Goal: Task Accomplishment & Management: Use online tool/utility

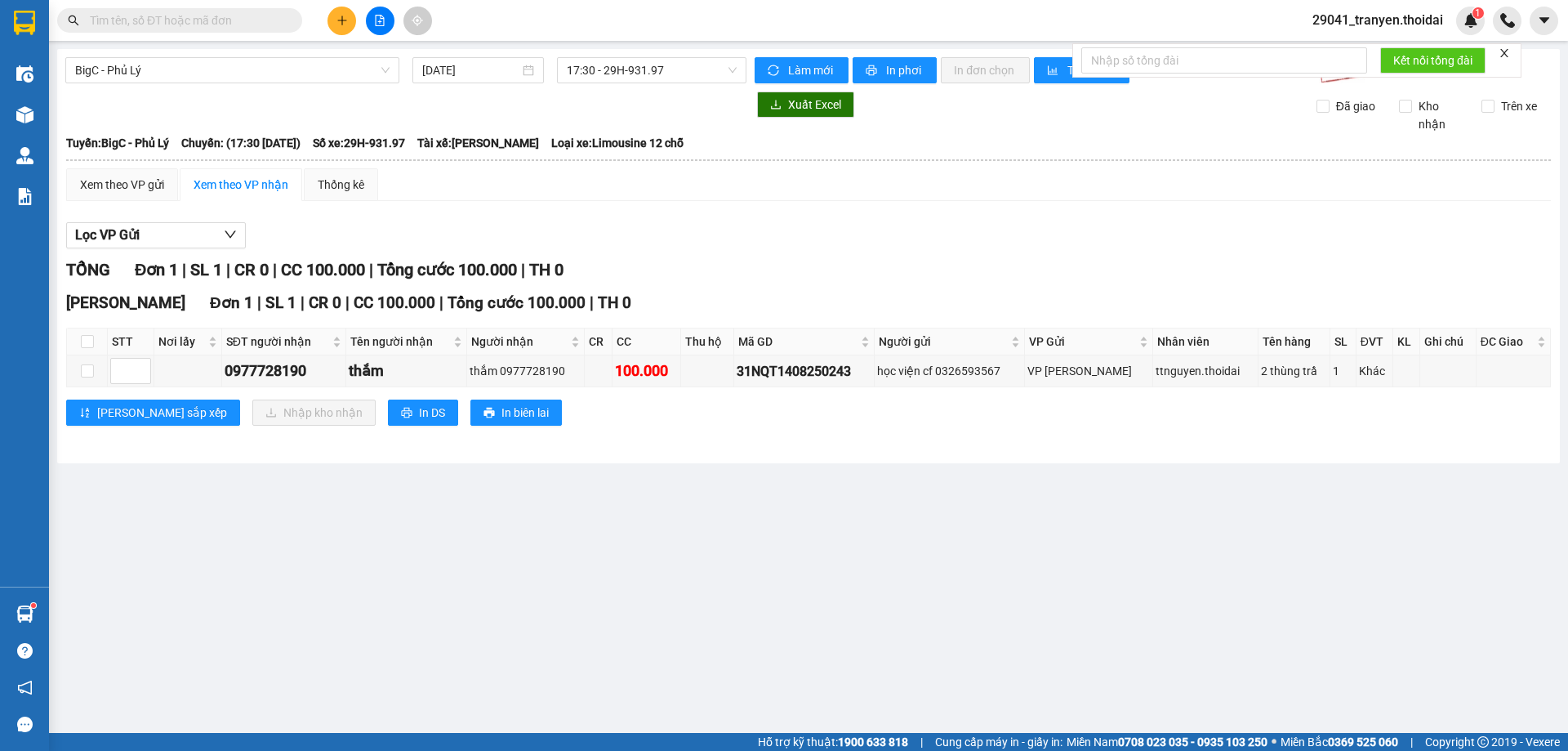
click at [676, 450] on div "BigC - [GEOGRAPHIC_DATA] [DATE] 17:30 - 29H-931.97 Làm mới In phơi In đơn chọn …" at bounding box center [808, 256] width 1502 height 414
click at [91, 342] on input "checkbox" at bounding box center [87, 341] width 13 height 13
checkbox input "true"
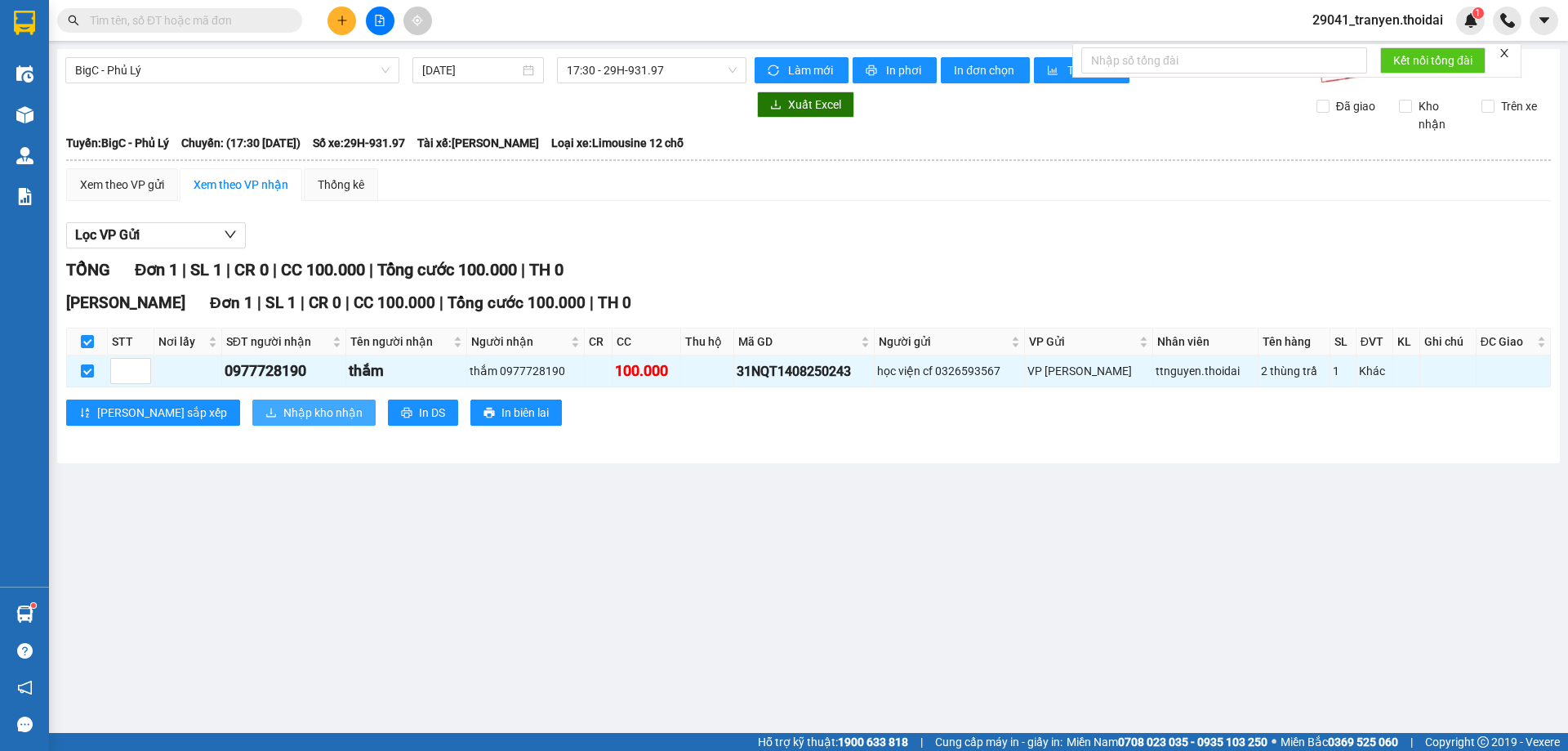
click at [290, 418] on span "Nhập kho nhận" at bounding box center [323, 412] width 79 height 18
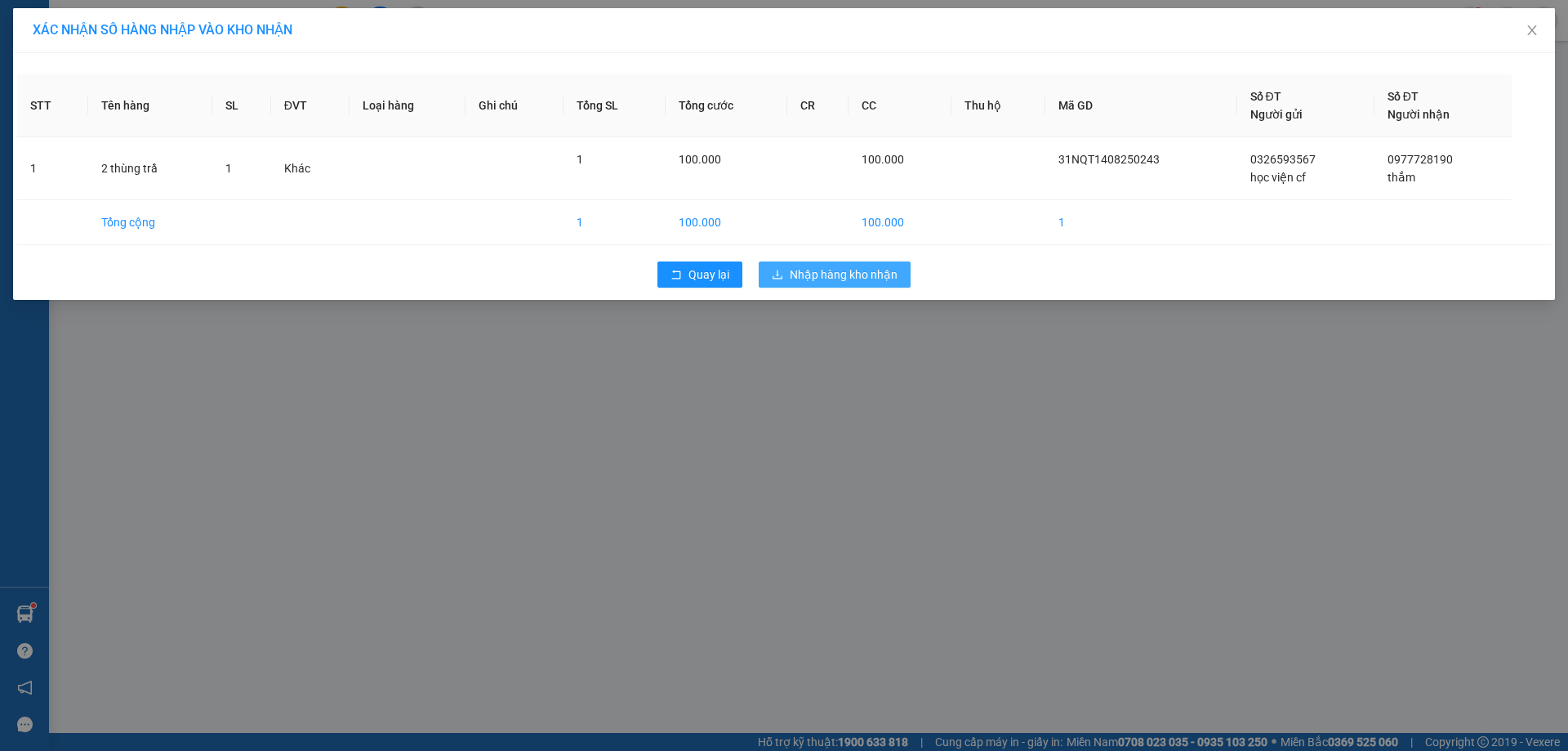
click at [861, 275] on span "Nhập hàng kho nhận" at bounding box center [843, 275] width 108 height 18
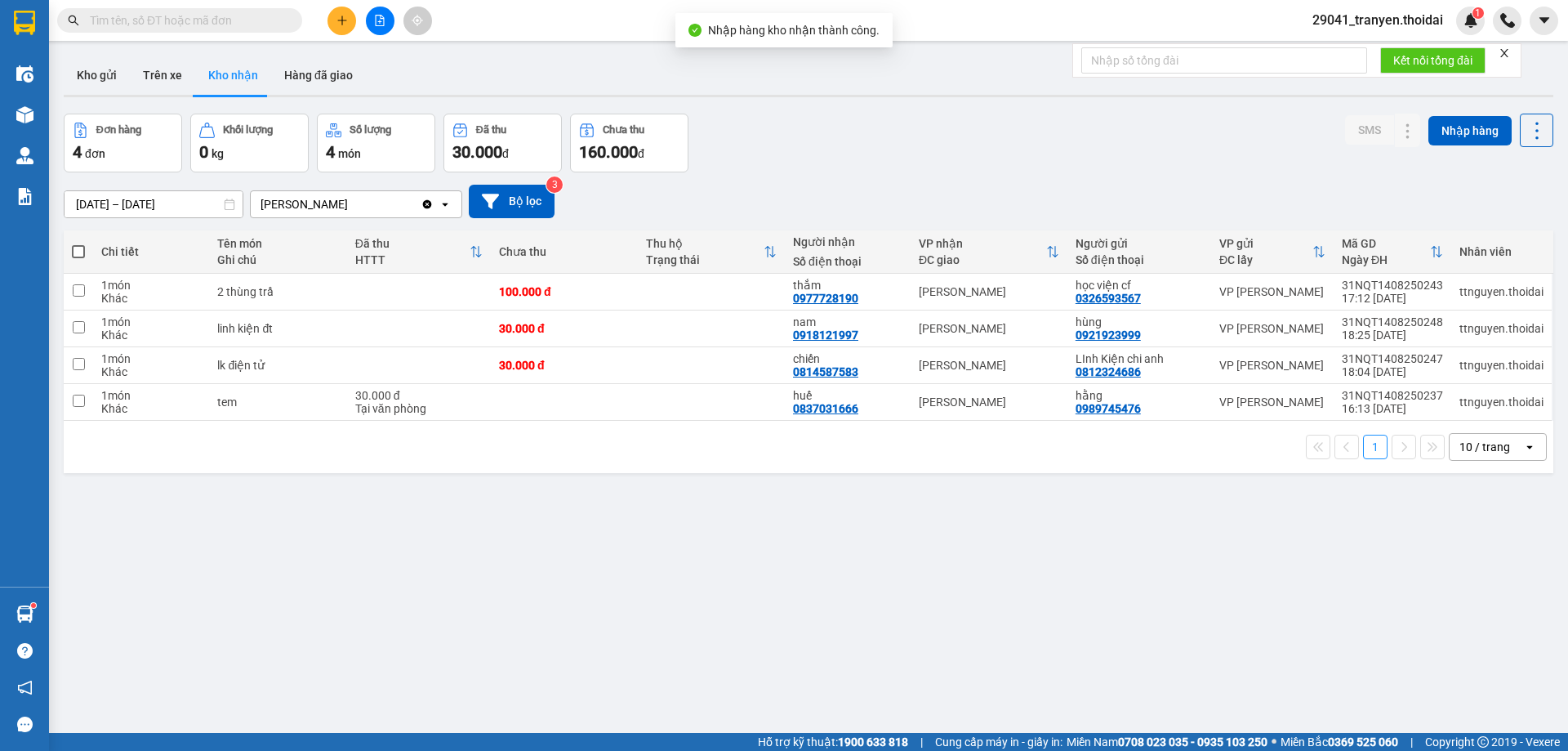
click at [958, 149] on div "Đơn hàng 4 đơn Khối lượng 0 kg Số lượng 4 món Đã thu 30.000 đ Chưa thu 160.000 …" at bounding box center [809, 142] width 1489 height 59
click at [1000, 156] on div "Đơn hàng 4 đơn Khối lượng 0 kg Số lượng 4 món Đã thu 30.000 đ Chưa thu 160.000 …" at bounding box center [809, 142] width 1489 height 59
click at [993, 148] on div "Đơn hàng 4 đơn Khối lượng 0 kg Số lượng 4 món Đã thu 30.000 đ Chưa thu 160.000 …" at bounding box center [809, 142] width 1489 height 59
click at [815, 442] on div "1 10 / trang open" at bounding box center [809, 447] width 1477 height 28
click at [904, 172] on div "[DATE] – [DATE] Press the down arrow key to interact with the calendar and sele…" at bounding box center [809, 201] width 1489 height 58
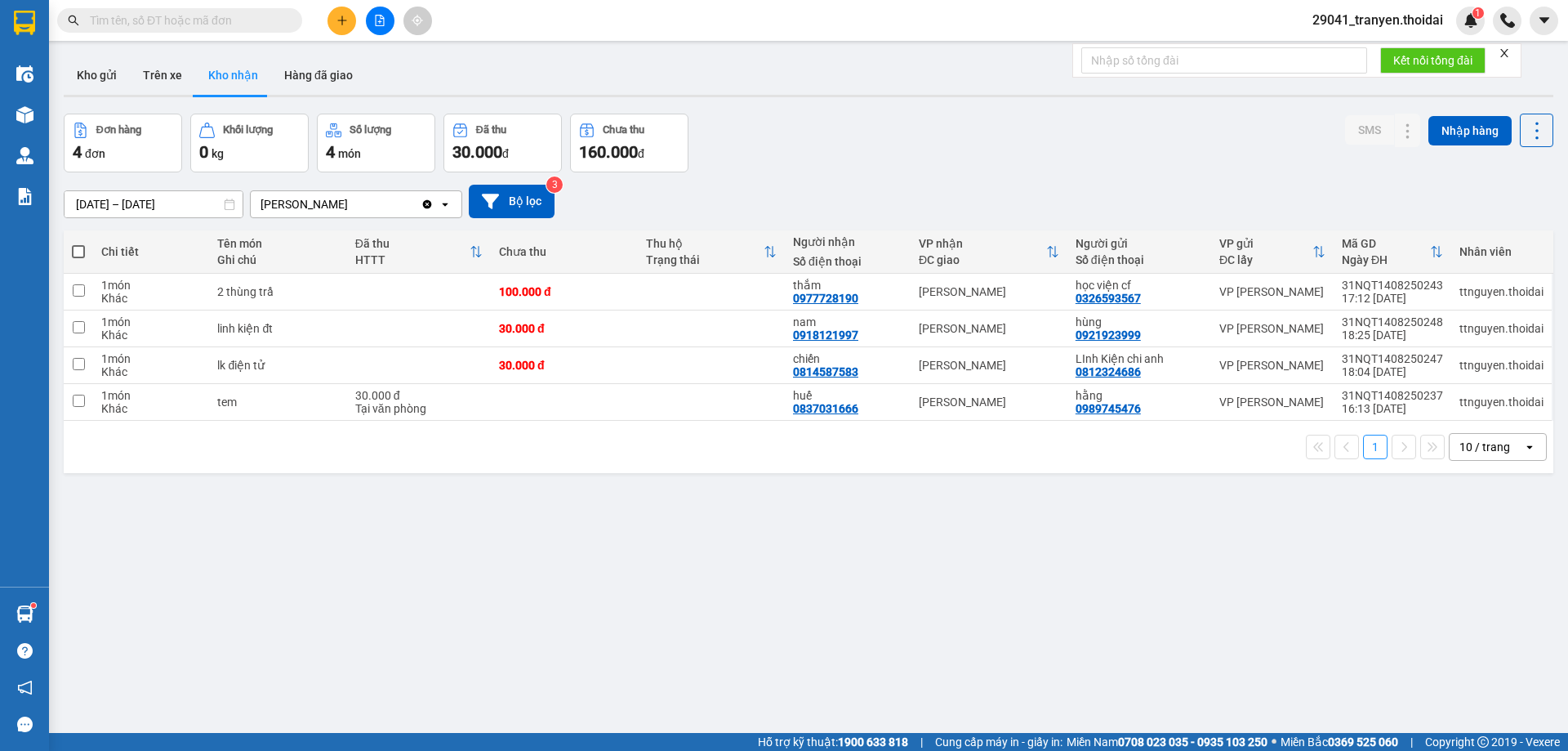
click at [599, 452] on div "1 10 / trang open" at bounding box center [809, 447] width 1477 height 28
click at [975, 150] on div "Đơn hàng 4 đơn Khối lượng 0 kg Số lượng 4 món Đã thu 30.000 đ Chưa thu 160.000 …" at bounding box center [809, 142] width 1489 height 59
click at [976, 175] on div "[DATE] – [DATE] Press the down arrow key to interact with the calendar and sele…" at bounding box center [809, 201] width 1489 height 58
click at [802, 447] on div "1 10 / trang open" at bounding box center [809, 447] width 1477 height 28
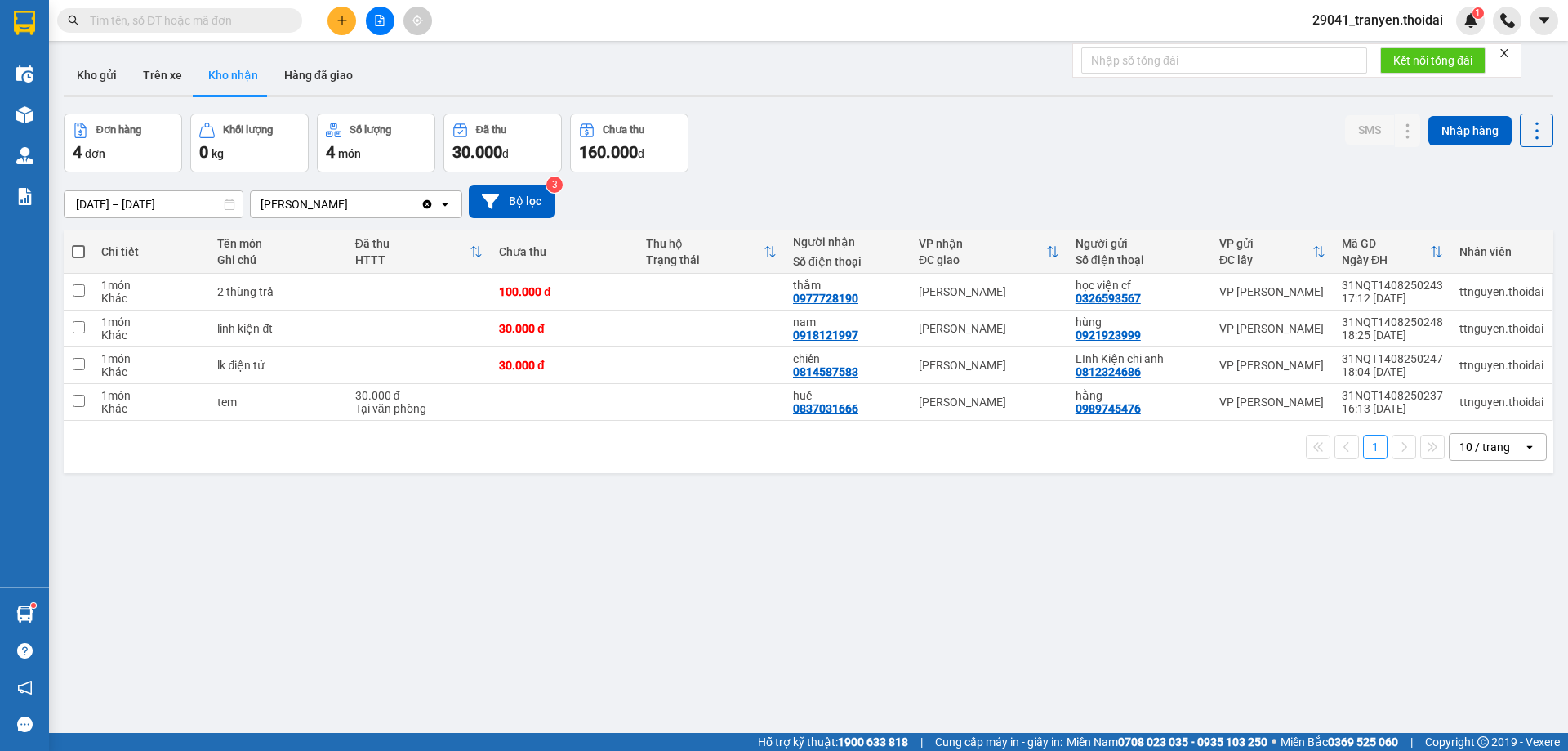
click at [943, 184] on div "[DATE] – [DATE] Press the down arrow key to interact with the calendar and sele…" at bounding box center [809, 201] width 1489 height 33
drag, startPoint x: 821, startPoint y: 186, endPoint x: 862, endPoint y: 184, distance: 41.0
click at [823, 185] on div "[DATE] – [DATE] Press the down arrow key to interact with the calendar and sele…" at bounding box center [809, 201] width 1489 height 33
click at [892, 158] on div "Đơn hàng 4 đơn Khối lượng 0 kg Số lượng 4 món Đã thu 30.000 đ Chưa thu 160.000 …" at bounding box center [809, 142] width 1489 height 59
click at [910, 196] on div "[DATE] – [DATE] Press the down arrow key to interact with the calendar and sele…" at bounding box center [809, 201] width 1489 height 33
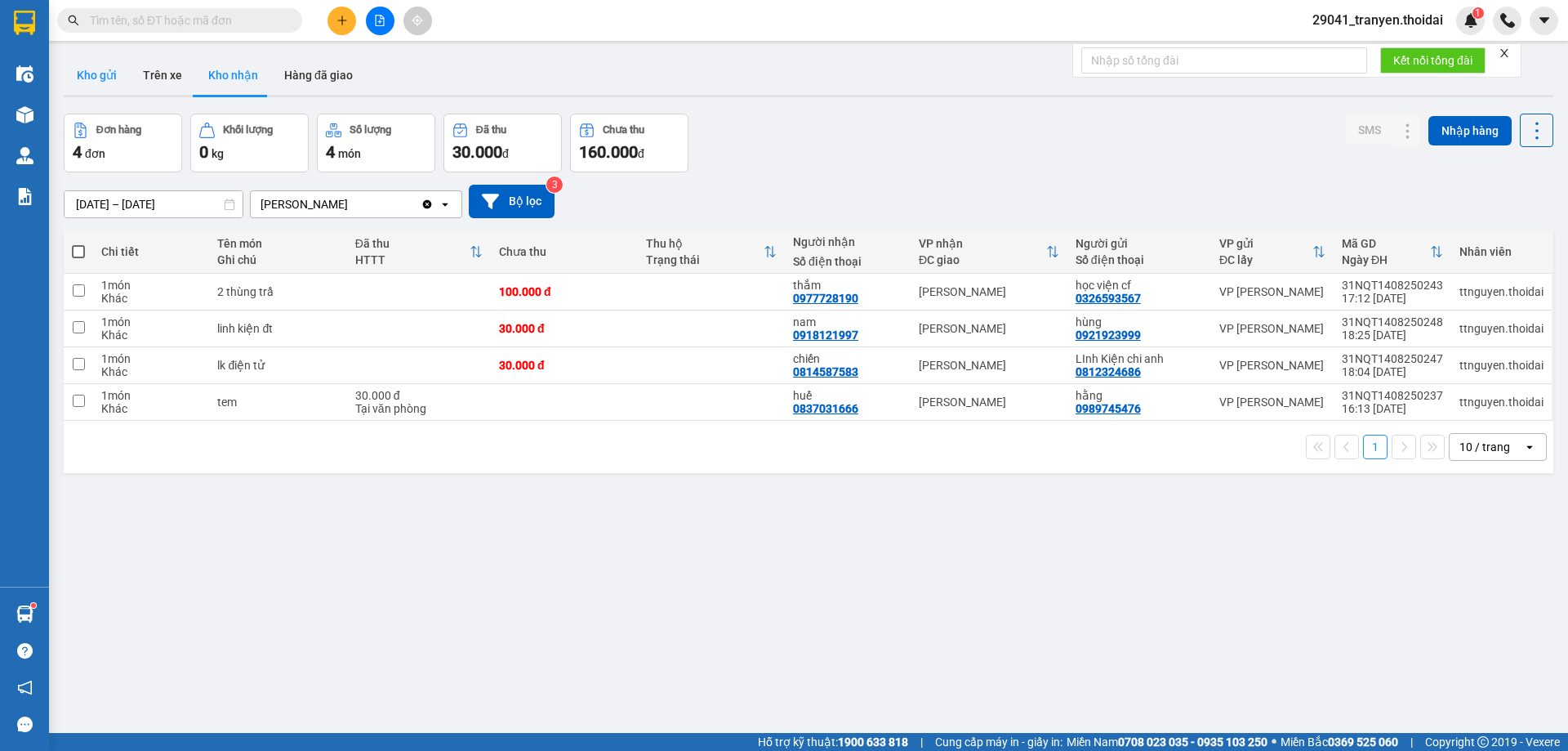
click at [104, 75] on button "Kho gửi" at bounding box center [96, 75] width 66 height 39
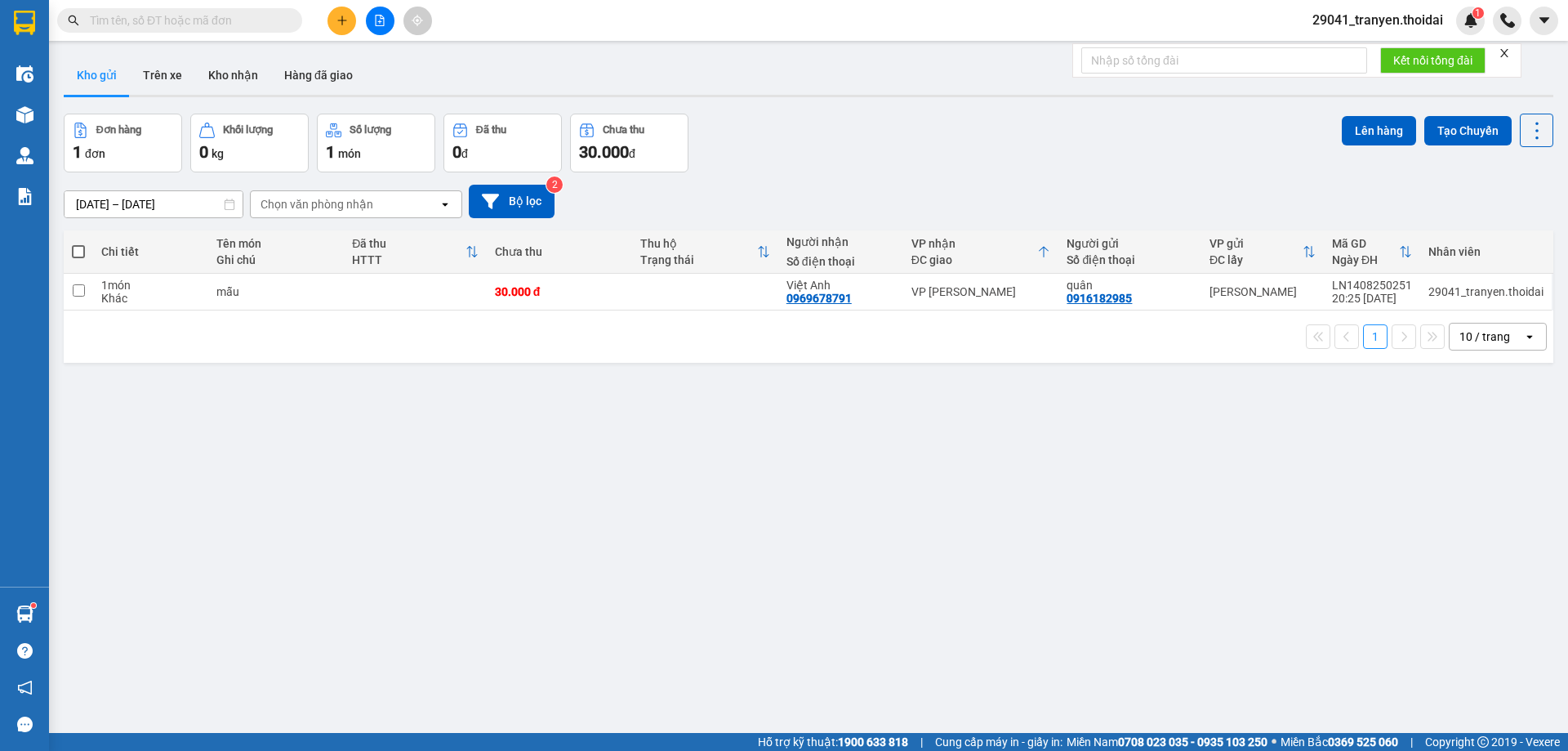
click at [989, 142] on div "Đơn hàng 1 đơn Khối lượng 0 kg Số lượng 1 món Đã thu 0 đ Chưa thu 30.000 đ Lên …" at bounding box center [809, 142] width 1489 height 59
click at [244, 84] on button "Kho nhận" at bounding box center [233, 75] width 76 height 39
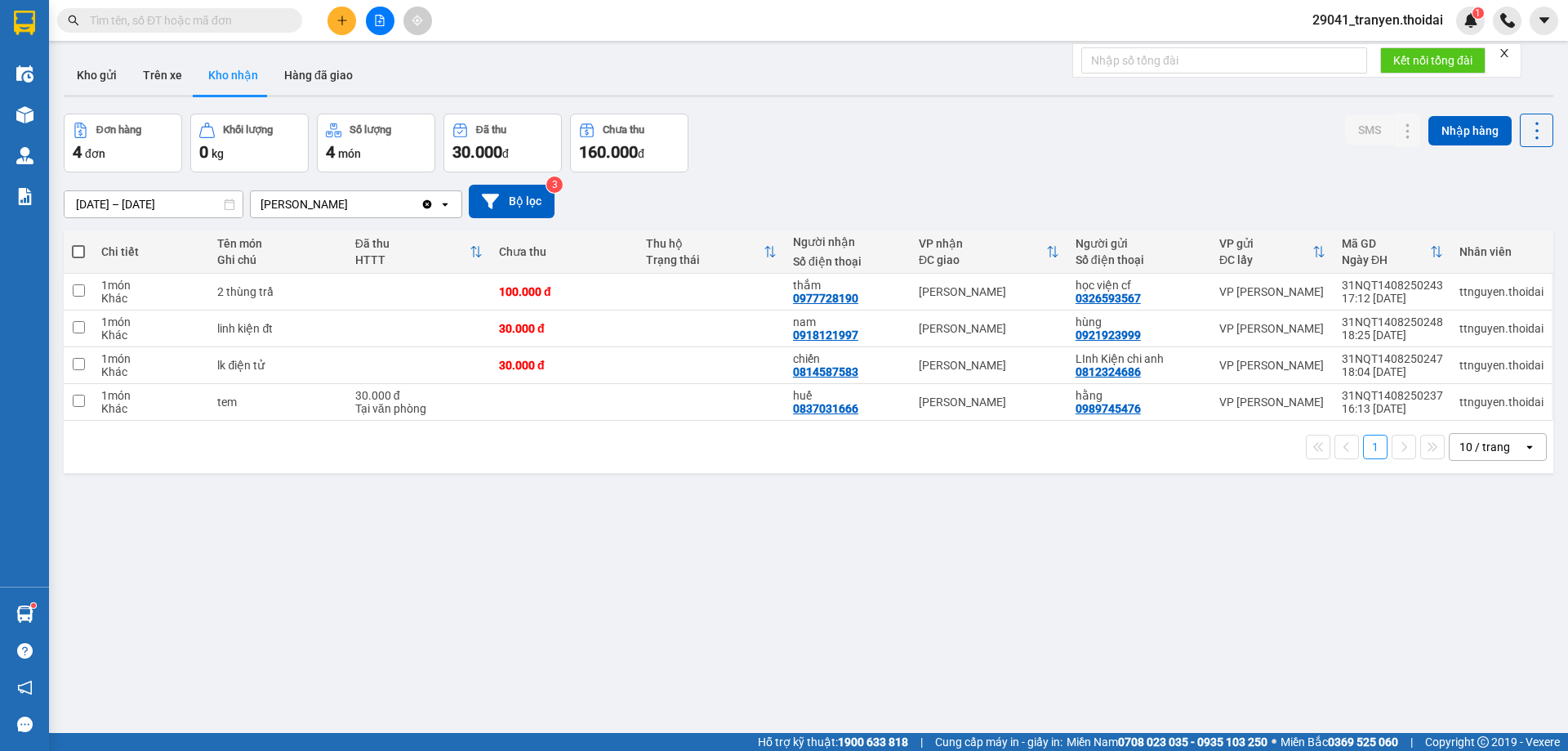
click at [1035, 169] on div "Đơn hàng 4 đơn Khối lượng 0 kg Số lượng 4 món Đã thu 30.000 đ Chưa thu 160.000 …" at bounding box center [809, 142] width 1489 height 59
click at [580, 451] on div "1 10 / trang open" at bounding box center [809, 447] width 1477 height 28
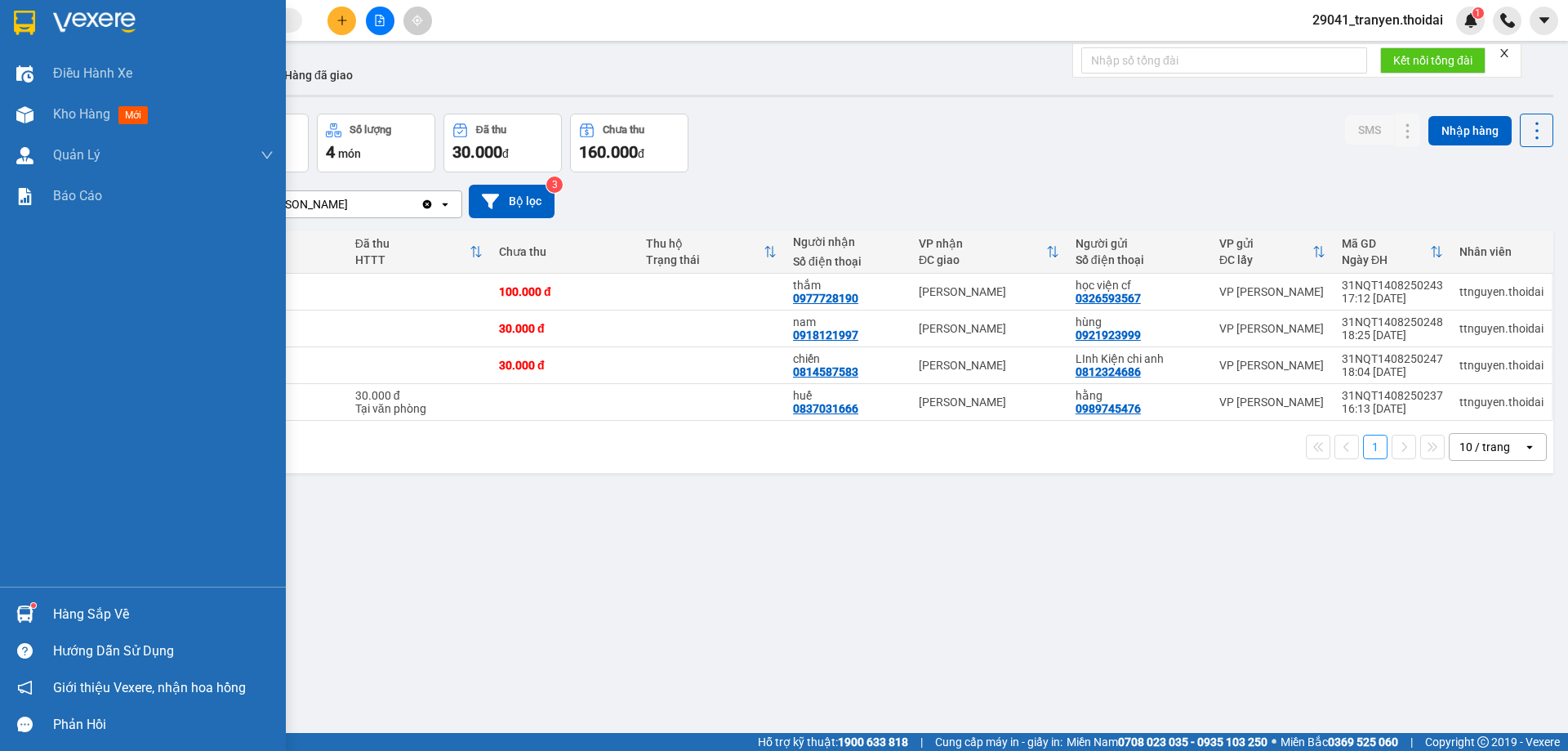
click at [41, 616] on div "Hàng sắp về" at bounding box center [143, 614] width 286 height 37
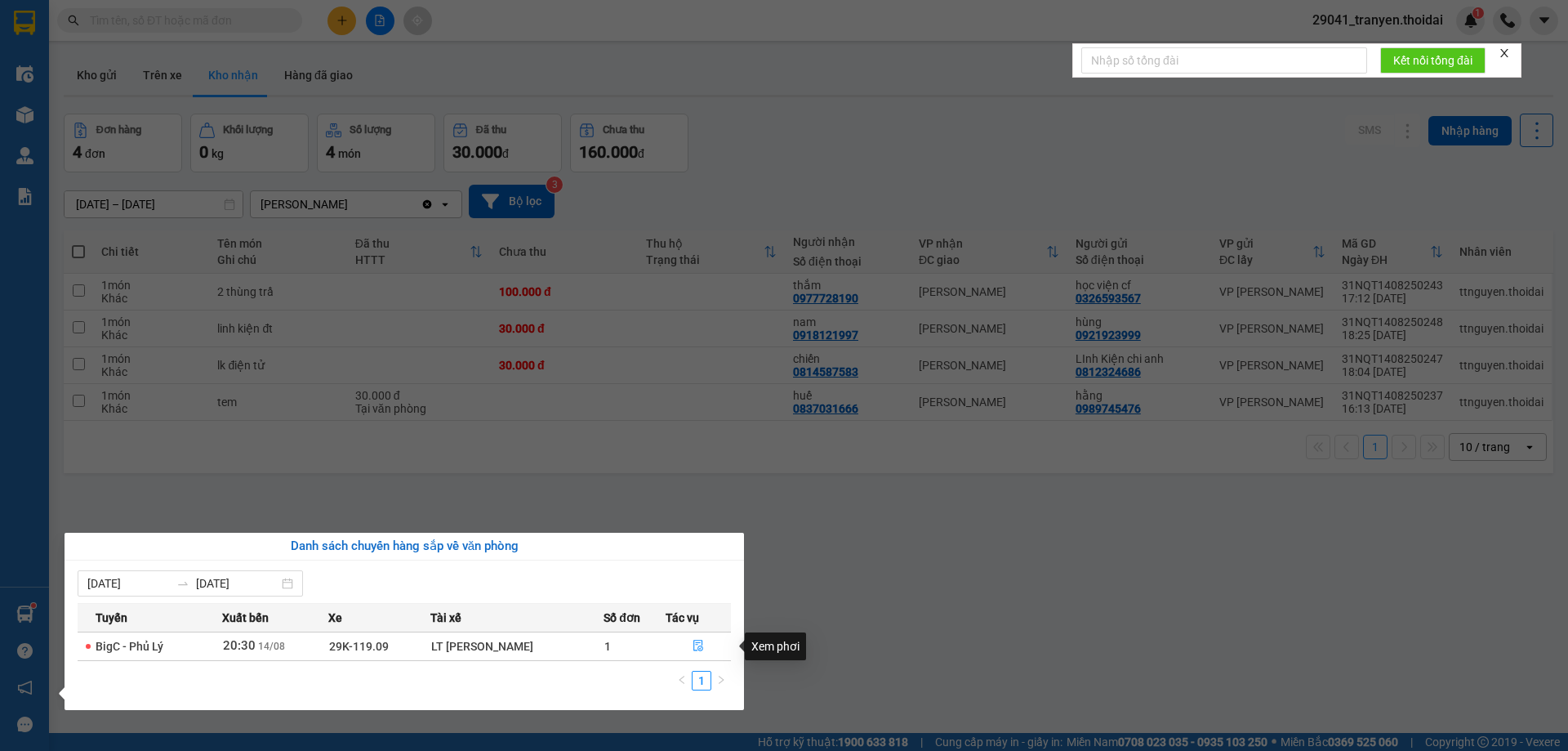
click at [902, 622] on section "Kết quả tìm kiếm ( 0 ) Bộ lọc No Data 29041_tranyen.thoidai 1 Điều hành xe Kho …" at bounding box center [784, 376] width 1568 height 751
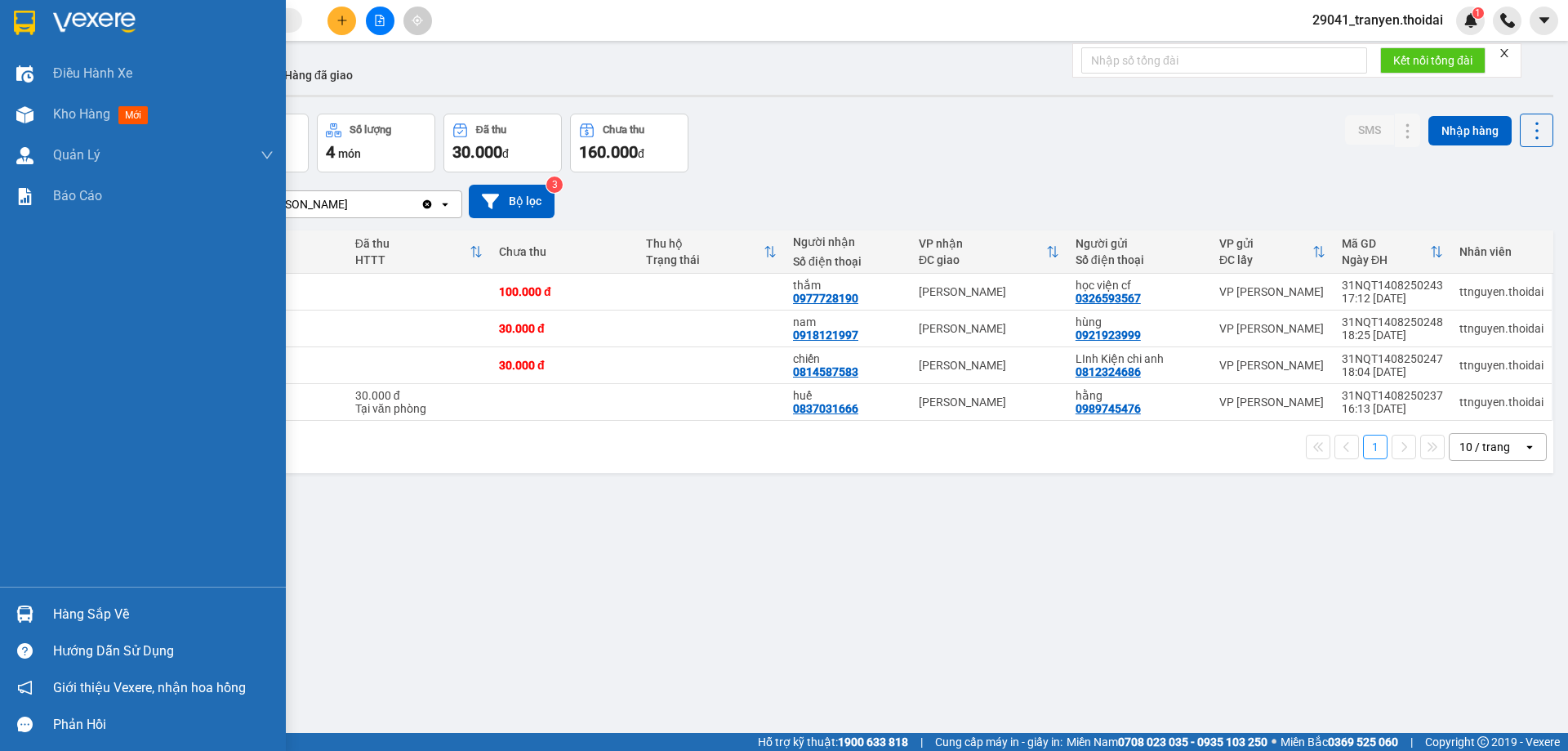
click at [117, 610] on div "Hàng sắp về" at bounding box center [163, 614] width 220 height 25
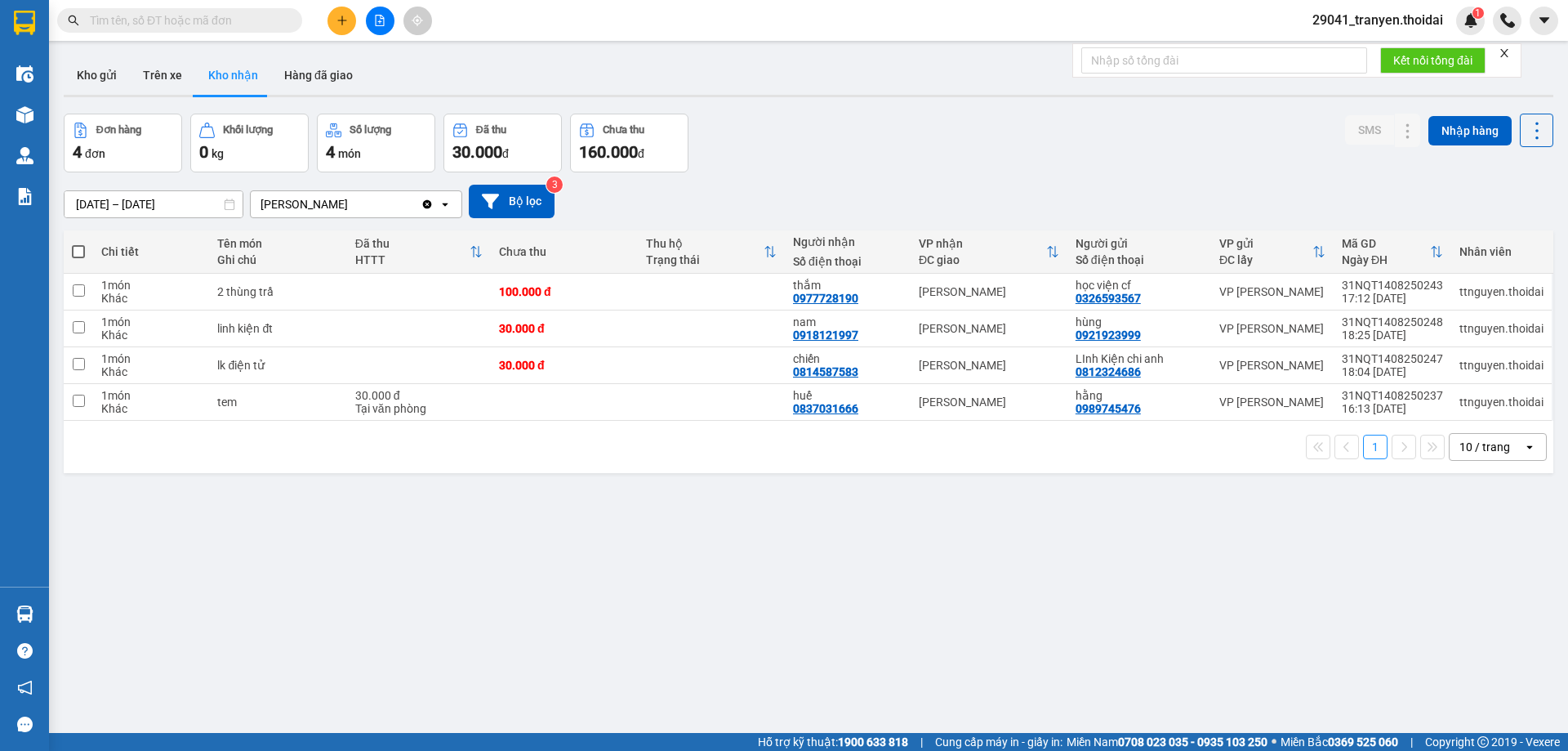
click at [1102, 627] on section "Kết quả tìm kiếm ( 0 ) Bộ lọc No Data 29041_tranyen.thoidai 1 Điều hành xe Kho …" at bounding box center [784, 376] width 1568 height 751
click at [909, 97] on div at bounding box center [809, 96] width 1489 height 3
click at [86, 290] on td at bounding box center [79, 292] width 30 height 37
checkbox input "true"
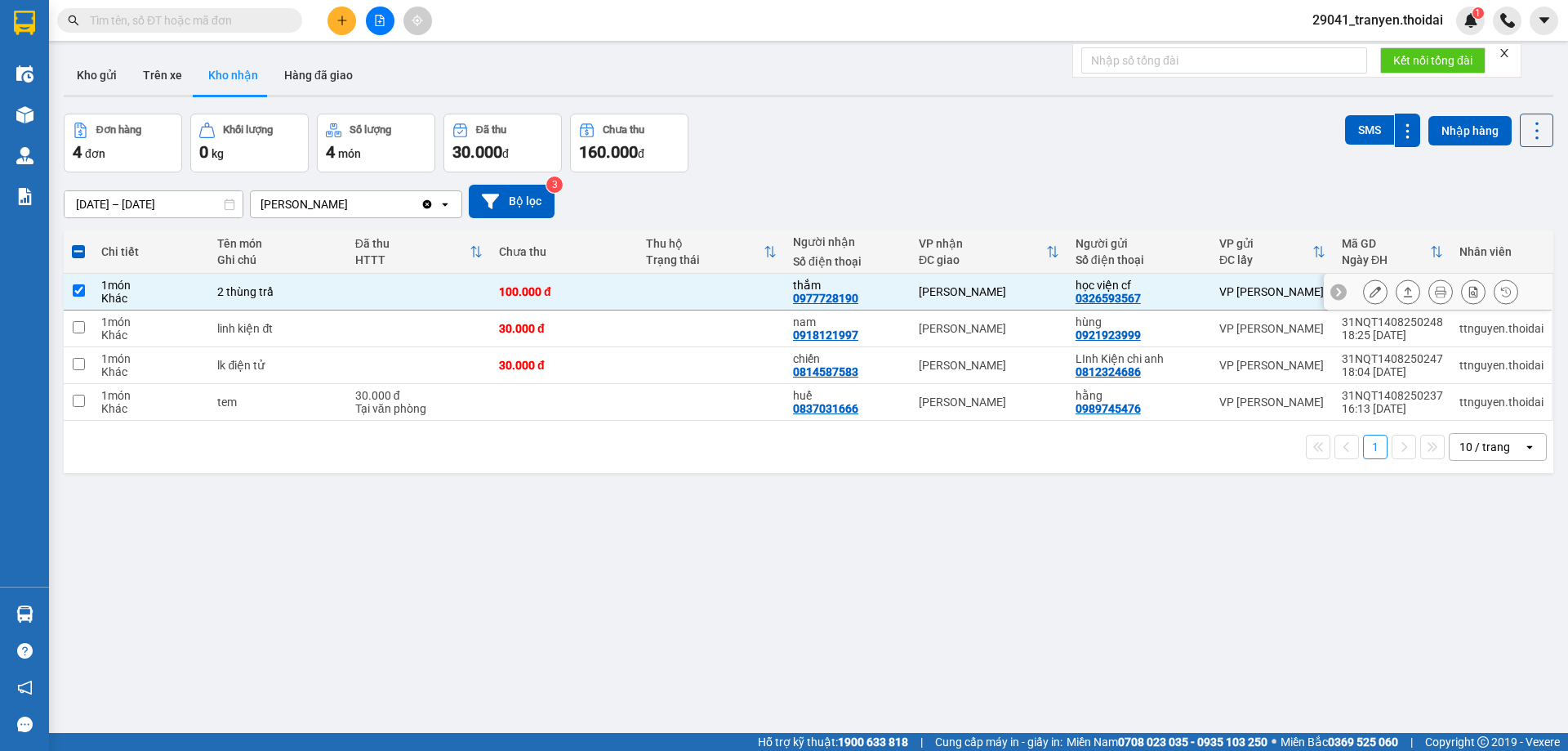
click at [1370, 296] on icon at bounding box center [1375, 291] width 11 height 11
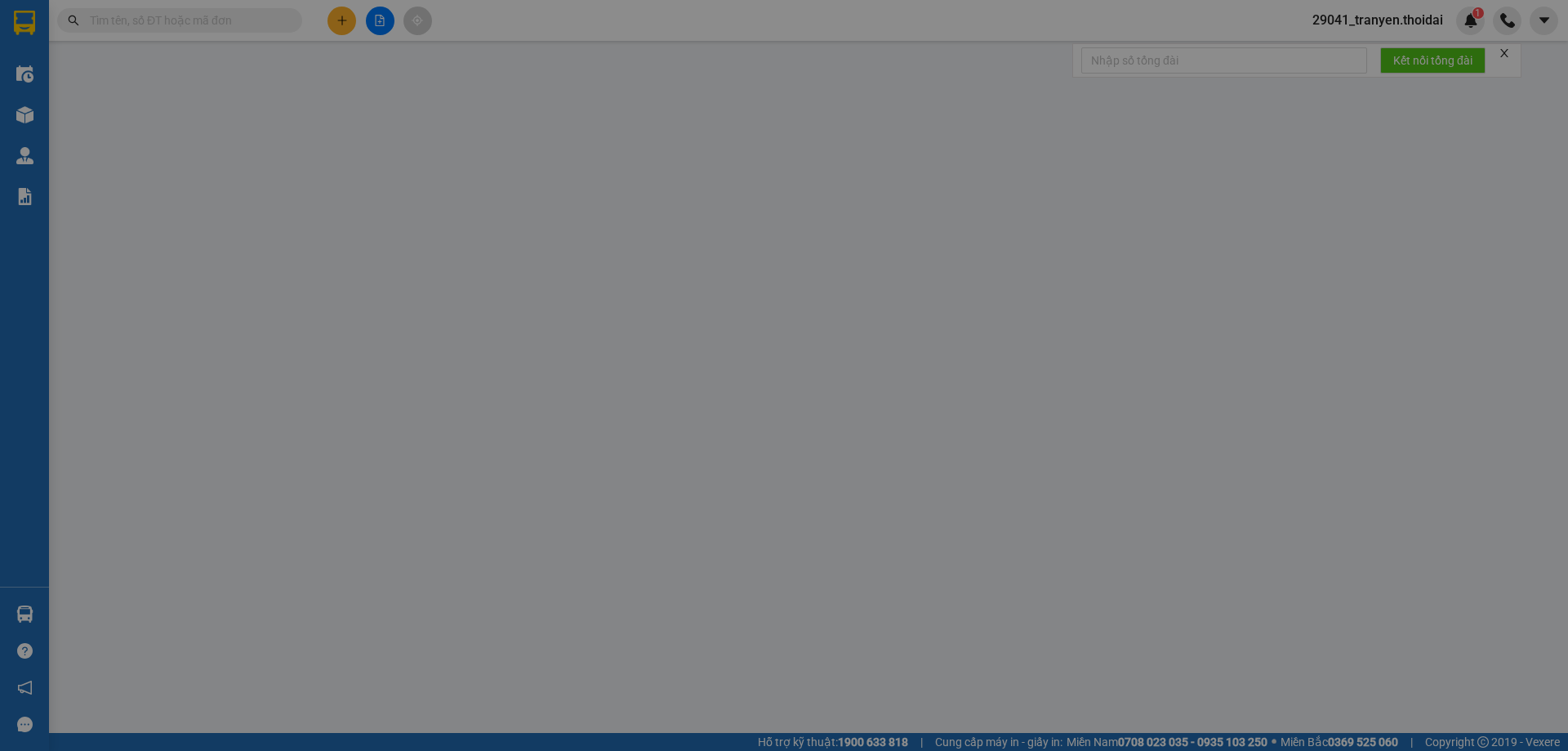
type input "0326593567"
type input "học viện cf"
type input "0977728190"
type input "thắm"
type input "100.000"
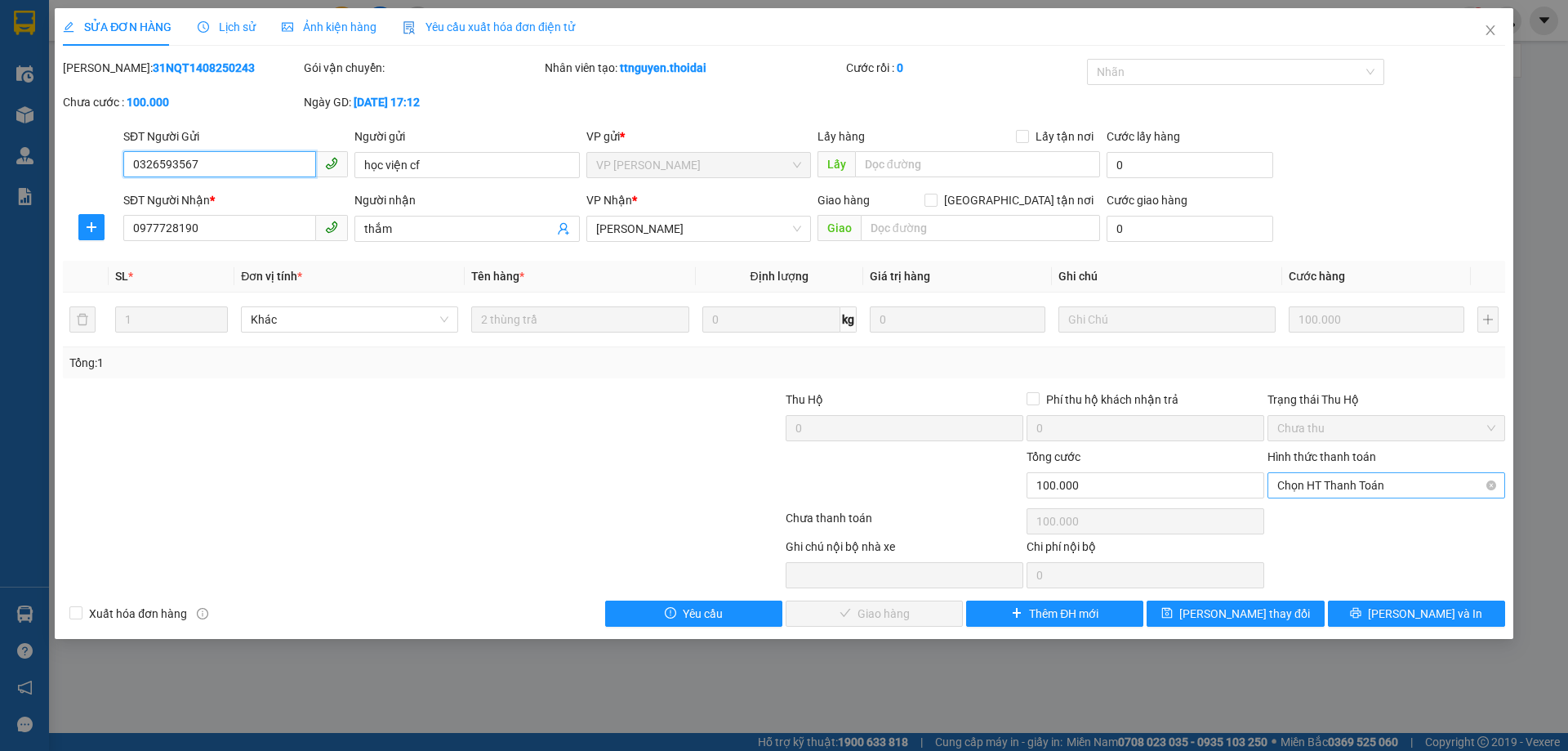
click at [1411, 487] on span "Chọn HT Thanh Toán" at bounding box center [1386, 485] width 218 height 25
click at [1384, 504] on div "Tại văn phòng" at bounding box center [1386, 518] width 238 height 26
type input "0"
click at [908, 604] on span "[PERSON_NAME] và Giao hàng" at bounding box center [894, 613] width 157 height 18
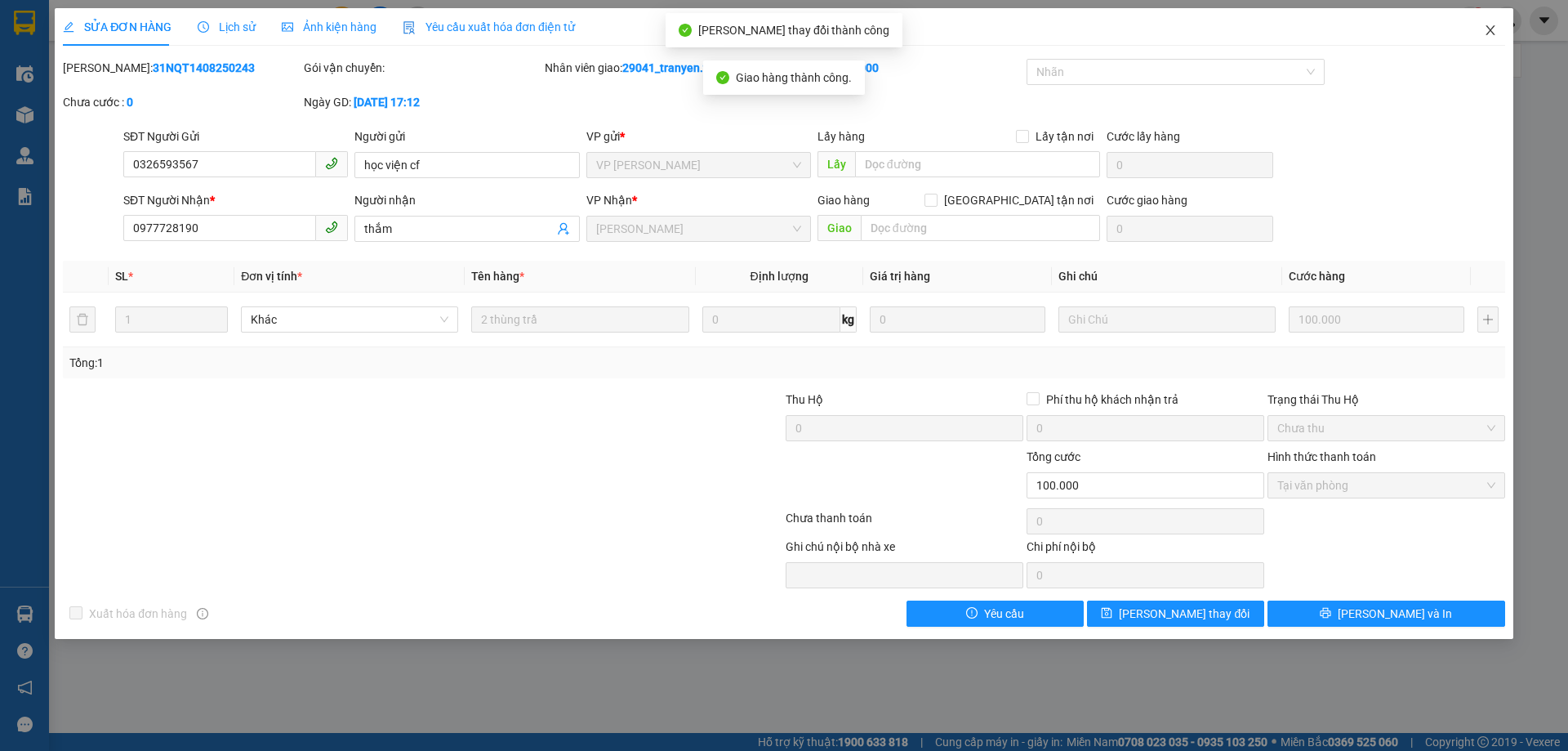
click at [1496, 27] on icon "close" at bounding box center [1490, 30] width 13 height 13
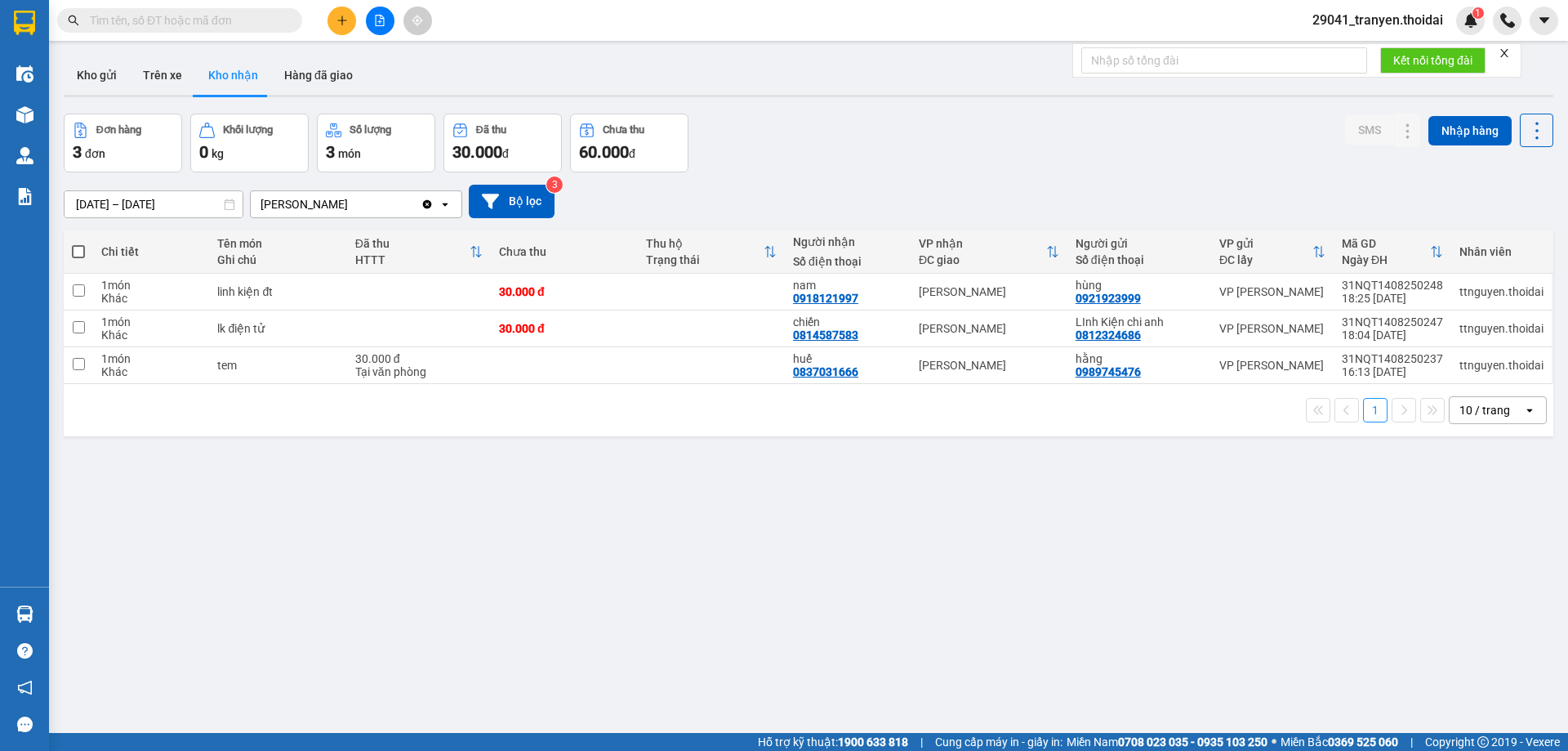
click at [1003, 154] on div "Đơn hàng 3 đơn Khối lượng 0 kg Số lượng 3 món Đã thu 30.000 đ Chưa thu 60.000 đ…" at bounding box center [809, 142] width 1489 height 59
click at [854, 161] on div "Đơn hàng 3 đơn Khối lượng 0 kg Số lượng 3 món Đã thu 30.000 đ Chưa thu 60.000 đ…" at bounding box center [809, 142] width 1489 height 59
click at [541, 419] on div "1 10 / trang open" at bounding box center [809, 411] width 1477 height 28
click at [317, 399] on div "1 10 / trang open" at bounding box center [809, 411] width 1477 height 28
click at [854, 142] on div "Đơn hàng 3 đơn Khối lượng 0 kg Số lượng 3 món Đã thu 30.000 đ Chưa thu 60.000 đ…" at bounding box center [809, 142] width 1489 height 59
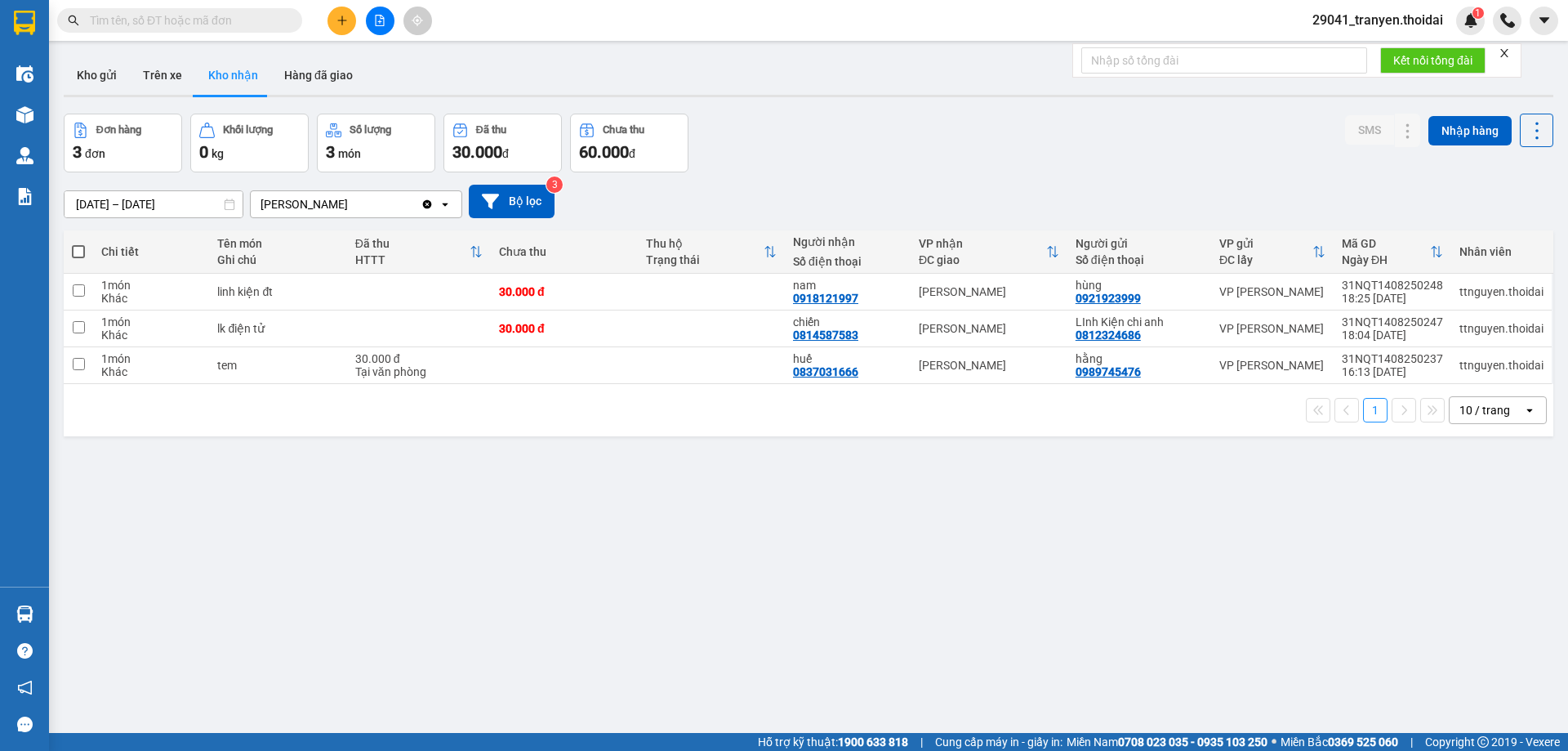
click at [522, 423] on div "1 10 / trang open" at bounding box center [809, 411] width 1477 height 28
click at [1422, 13] on span "29041_tranyen.thoidai" at bounding box center [1377, 19] width 157 height 20
click at [1351, 56] on span "Đăng xuất" at bounding box center [1385, 50] width 122 height 18
